Goal: Navigation & Orientation: Find specific page/section

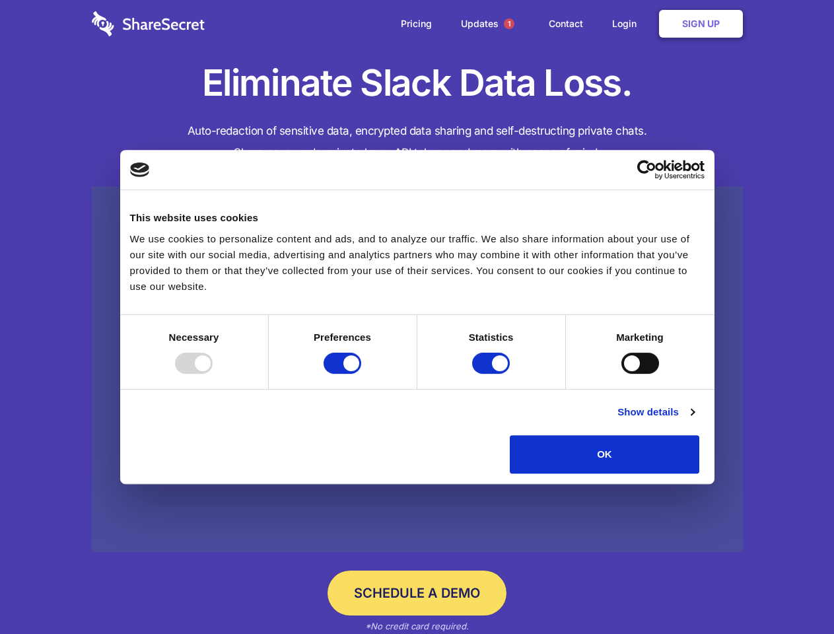
click at [213, 374] on div at bounding box center [194, 363] width 38 height 21
click at [361, 374] on input "Preferences" at bounding box center [343, 363] width 38 height 21
checkbox input "false"
click at [493, 374] on input "Statistics" at bounding box center [491, 363] width 38 height 21
checkbox input "false"
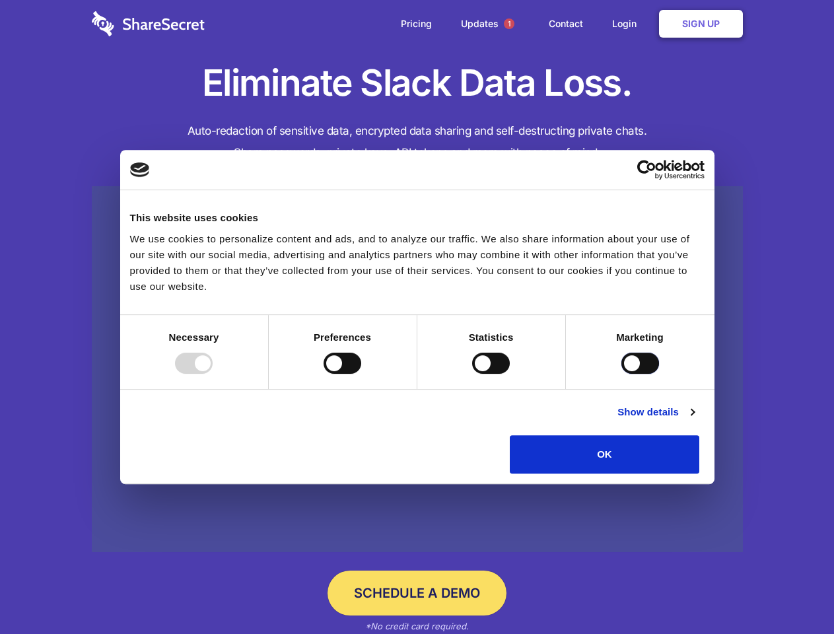
click at [621, 374] on input "Marketing" at bounding box center [640, 363] width 38 height 21
checkbox input "true"
click at [694, 420] on link "Show details" at bounding box center [655, 412] width 77 height 16
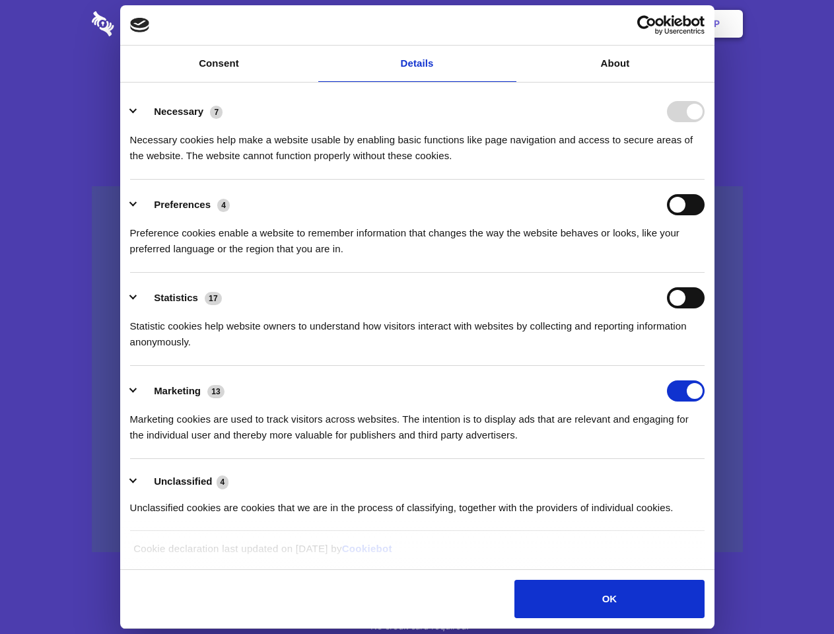
click at [705, 180] on li "Necessary 7 Necessary cookies help make a website usable by enabling basic func…" at bounding box center [417, 133] width 574 height 93
click at [508, 24] on span "1" at bounding box center [509, 23] width 11 height 11
